Goal: Task Accomplishment & Management: Use online tool/utility

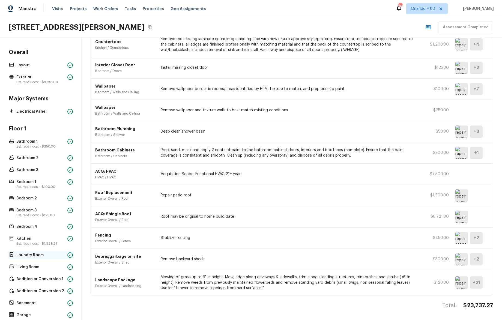
scroll to position [71, 0]
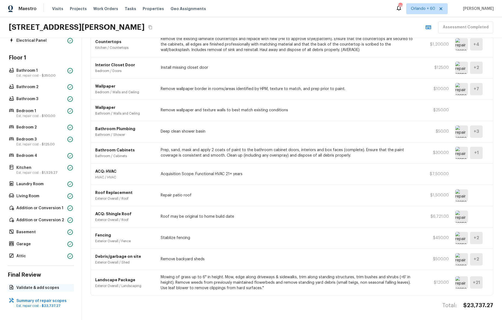
click at [43, 287] on p "Validate & add scopes" at bounding box center [43, 287] width 54 height 5
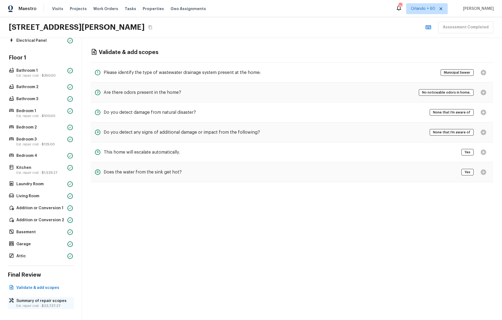
click at [42, 300] on p "Summary of repair scopes" at bounding box center [43, 300] width 54 height 5
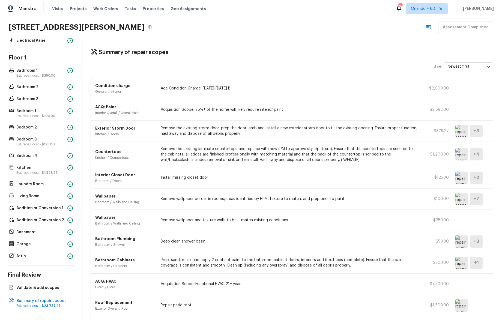
click at [115, 88] on p "Condition charge" at bounding box center [124, 85] width 59 height 5
click at [56, 83] on div "Floor 1 Bathroom 1 Est. repair cost - $350.00 Bathroom 2 Bathroom 3 Bedroom 1 E…" at bounding box center [41, 157] width 66 height 206
click at [52, 89] on p "Bathroom 2" at bounding box center [40, 86] width 49 height 5
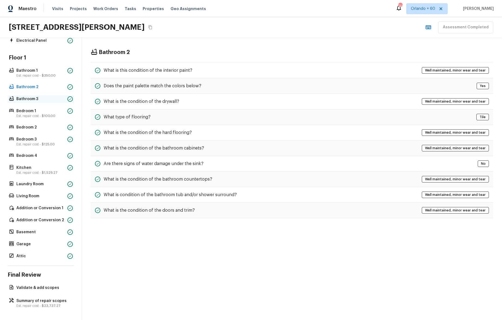
click at [54, 101] on p "Bathroom 3" at bounding box center [40, 98] width 49 height 5
click at [54, 91] on div "Floor 1 Bathroom 1 Est. repair cost - $350.00 Bathroom 2 Bathroom 3 Bedroom 1 E…" at bounding box center [41, 157] width 66 height 206
click at [55, 87] on p "Bathroom 2" at bounding box center [40, 86] width 49 height 5
click at [53, 303] on p "Summary of repair scopes" at bounding box center [43, 300] width 54 height 5
